Goal: Navigation & Orientation: Find specific page/section

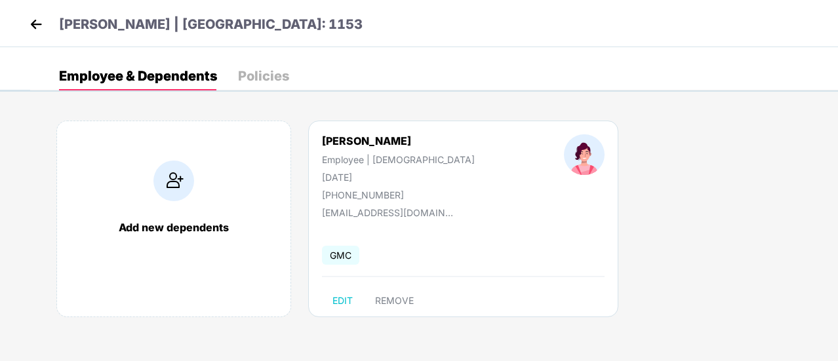
click at [31, 26] on img at bounding box center [36, 24] width 20 height 20
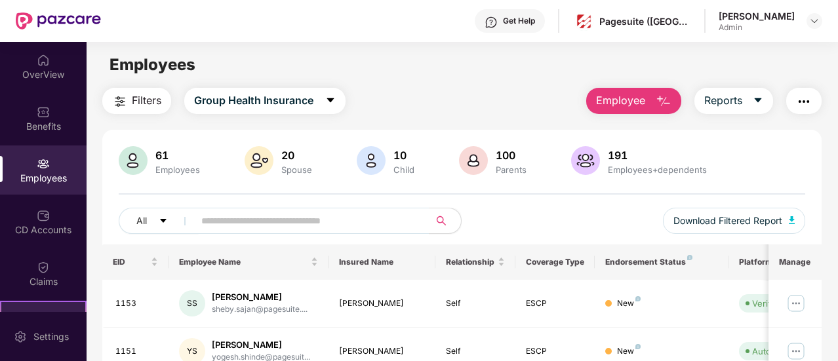
scroll to position [144, 0]
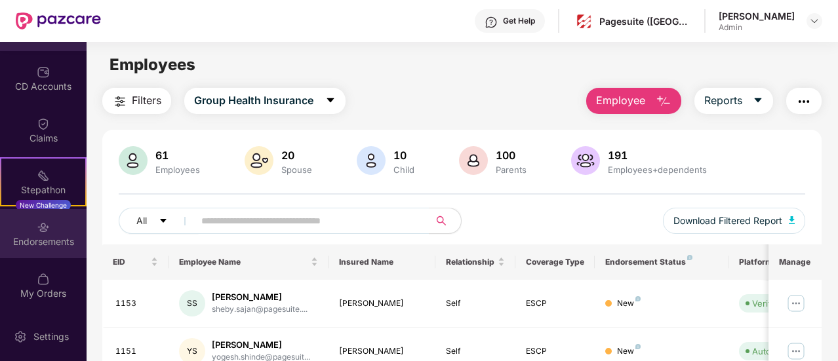
click at [54, 245] on div "Endorsements" at bounding box center [43, 241] width 87 height 13
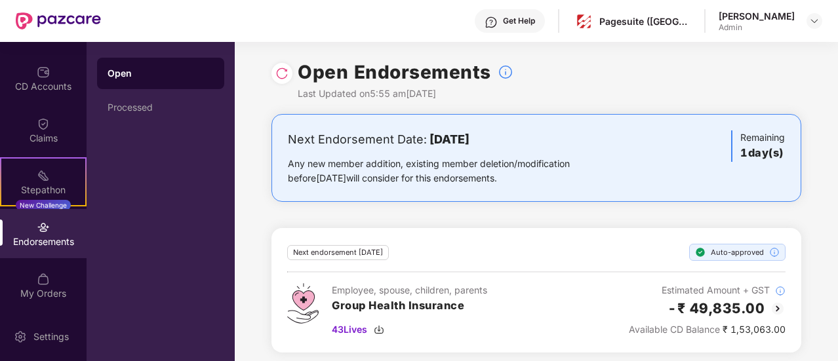
scroll to position [5, 0]
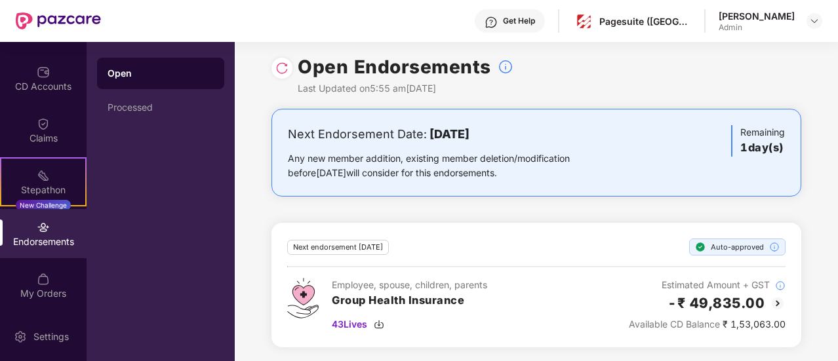
click at [481, 173] on div "Any new member addition, existing member deletion/modification before [DATE] wi…" at bounding box center [449, 165] width 323 height 29
click at [41, 285] on img at bounding box center [43, 279] width 13 height 13
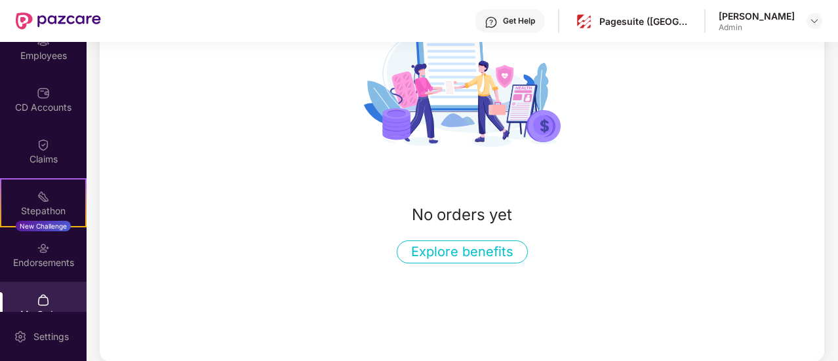
scroll to position [0, 0]
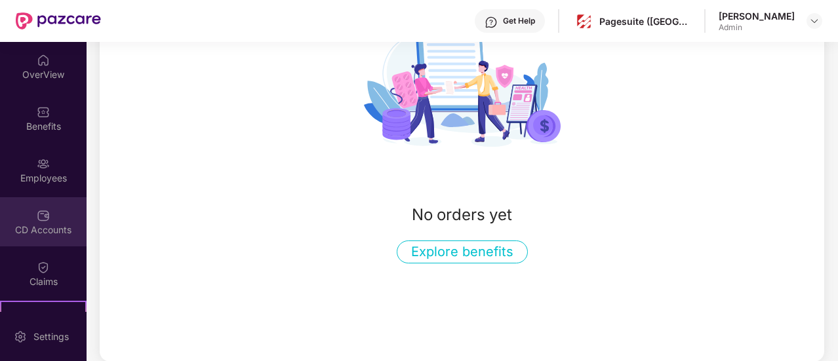
click at [31, 242] on div "CD Accounts" at bounding box center [43, 221] width 87 height 49
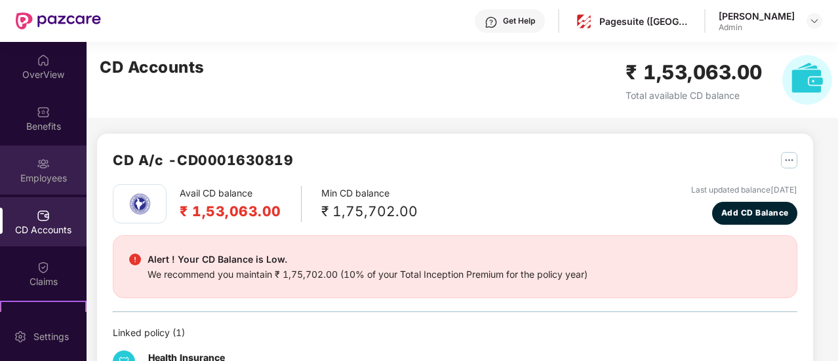
click at [47, 172] on div "Employees" at bounding box center [43, 178] width 87 height 13
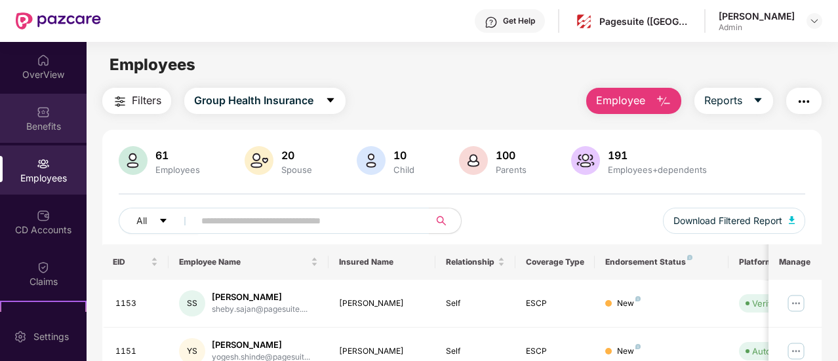
click at [50, 125] on div "Benefits" at bounding box center [43, 126] width 87 height 13
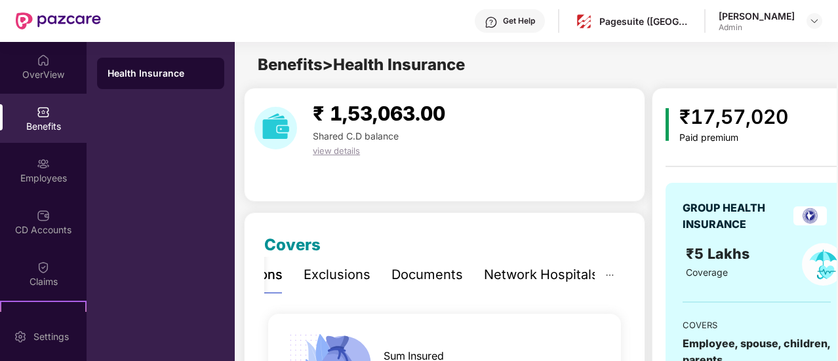
scroll to position [0, 1]
click at [811, 24] on img at bounding box center [814, 21] width 10 height 10
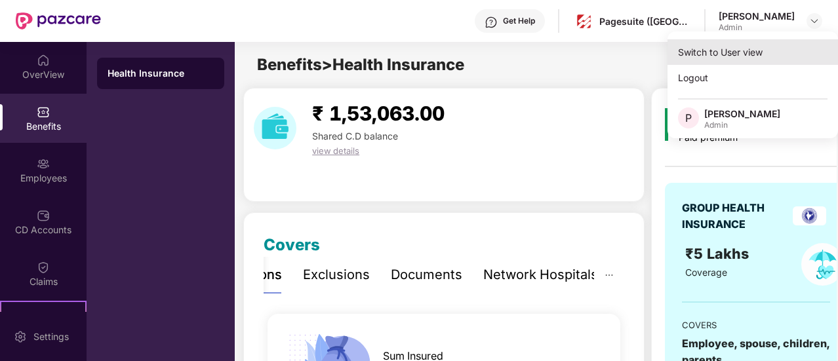
click at [733, 62] on div "Switch to User view" at bounding box center [753, 52] width 171 height 26
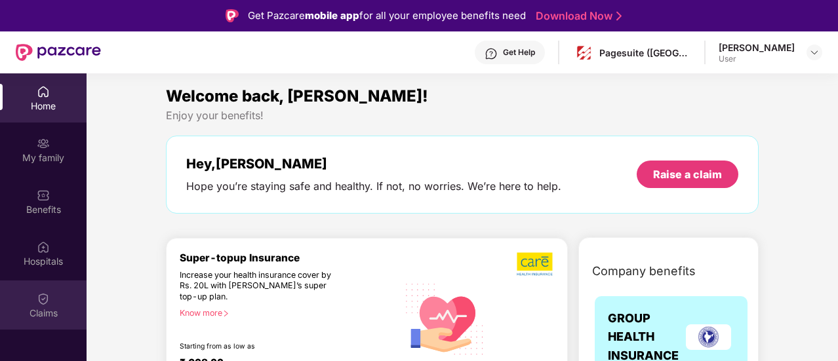
click at [55, 308] on div "Claims" at bounding box center [43, 313] width 87 height 13
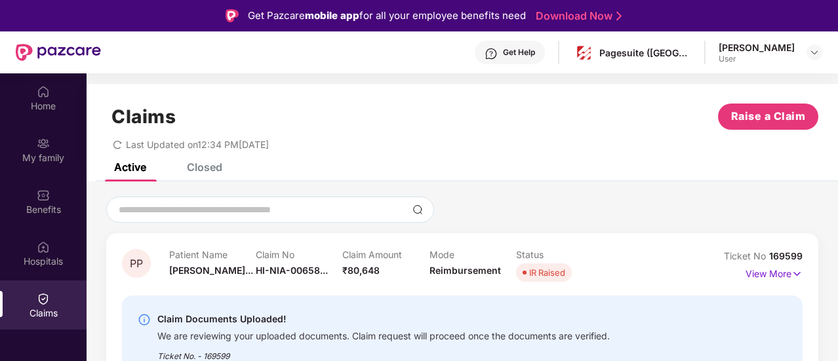
scroll to position [73, 0]
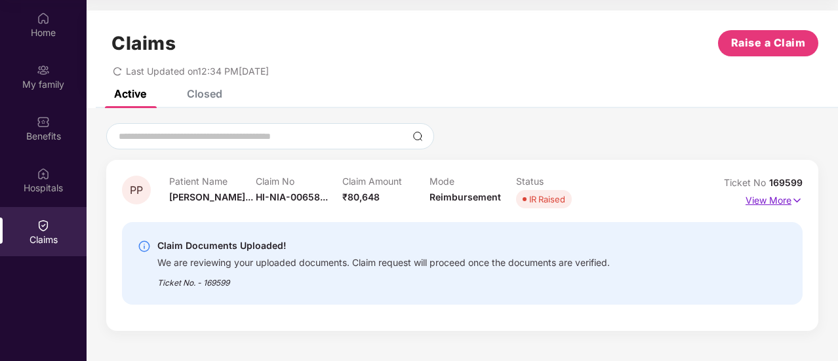
click at [795, 201] on img at bounding box center [797, 200] width 11 height 14
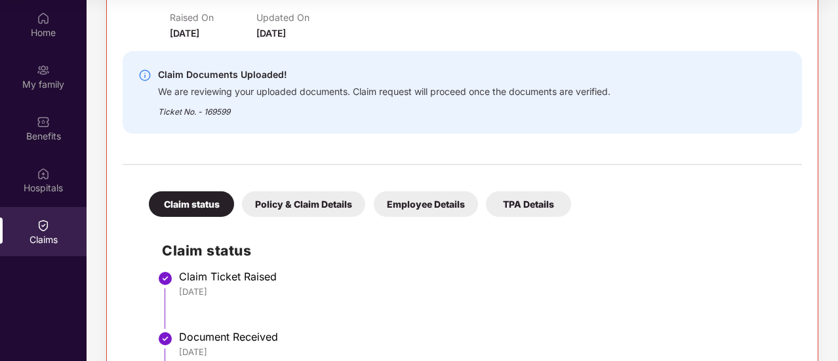
scroll to position [213, 0]
click at [504, 205] on div "TPA Details" at bounding box center [528, 205] width 85 height 26
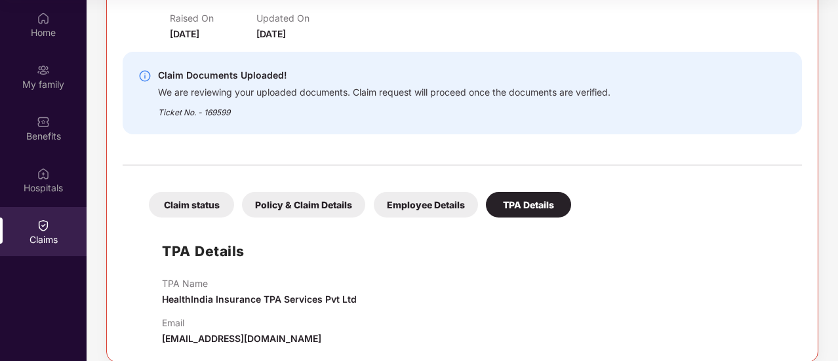
scroll to position [227, 0]
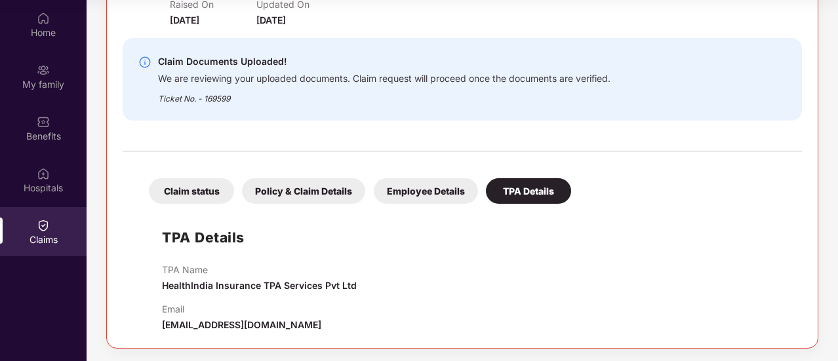
click at [429, 194] on div "Employee Details" at bounding box center [426, 191] width 104 height 26
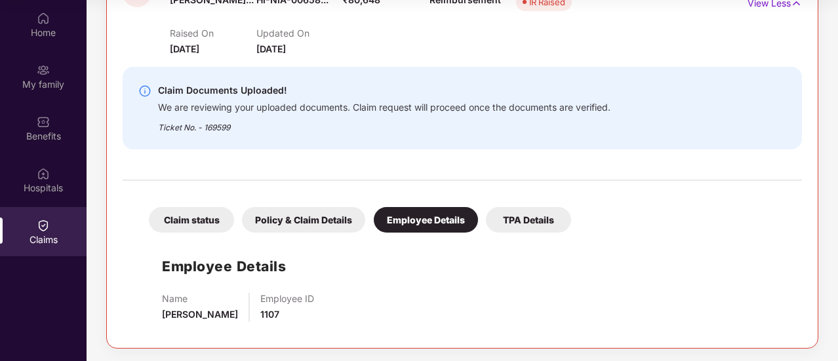
click at [335, 216] on div "Policy & Claim Details" at bounding box center [303, 220] width 123 height 26
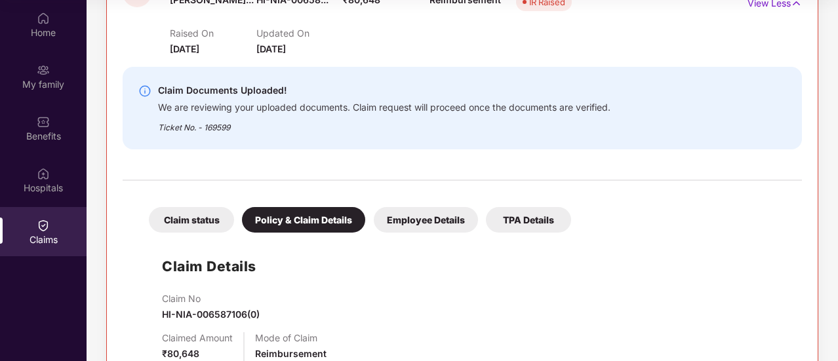
scroll to position [227, 0]
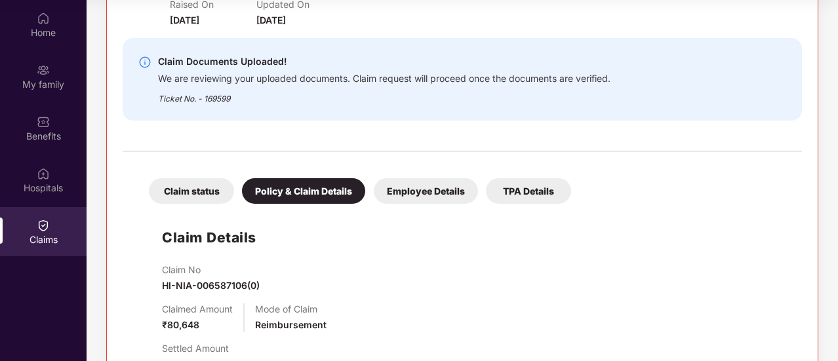
click at [210, 201] on div "Claim status" at bounding box center [191, 191] width 85 height 26
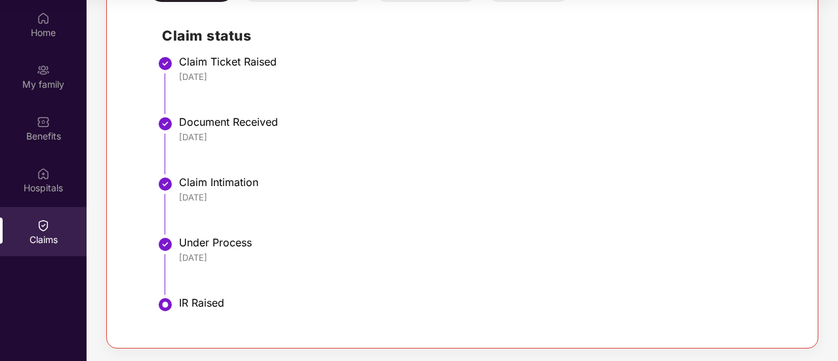
scroll to position [0, 0]
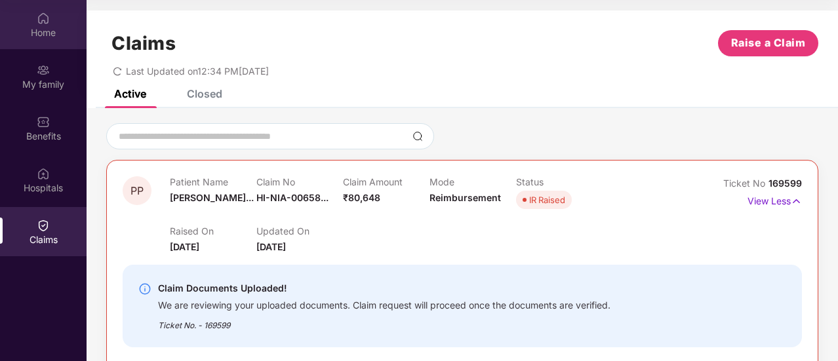
click at [43, 43] on div "Home" at bounding box center [43, 24] width 87 height 49
